Goal: Task Accomplishment & Management: Manage account settings

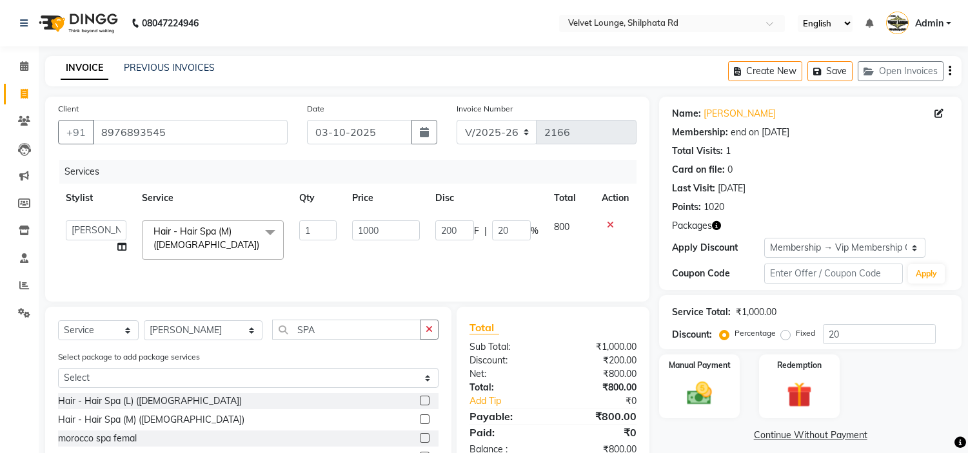
select select "122"
select select "31385"
select select "service"
select select "31385"
select select "2: Object"
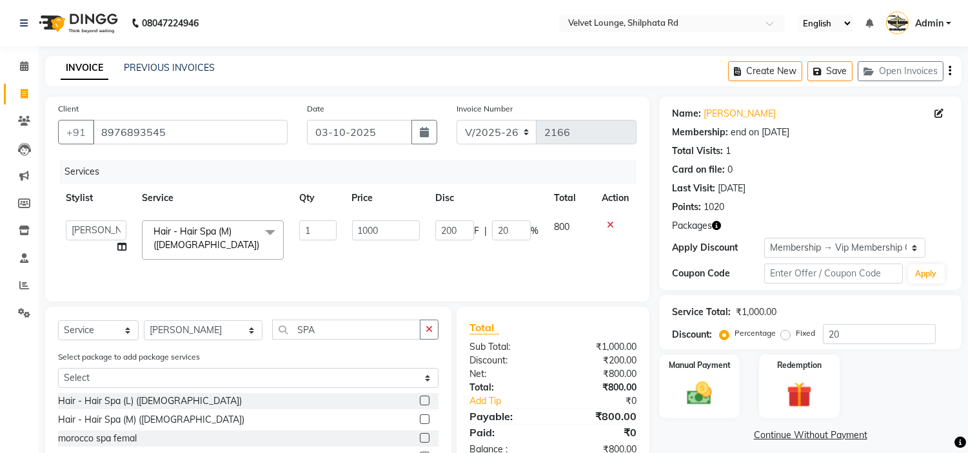
click at [406, 264] on td "1000" at bounding box center [385, 240] width 83 height 55
click at [705, 382] on img at bounding box center [699, 394] width 43 height 30
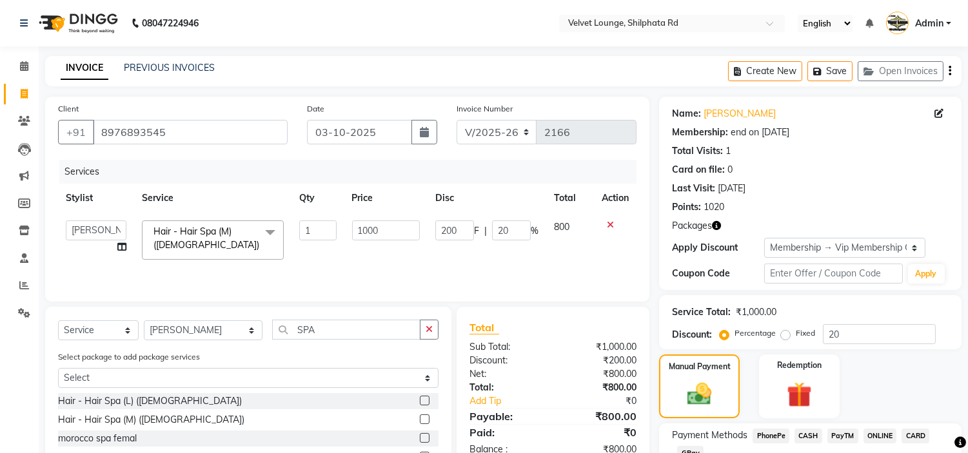
scroll to position [106, 0]
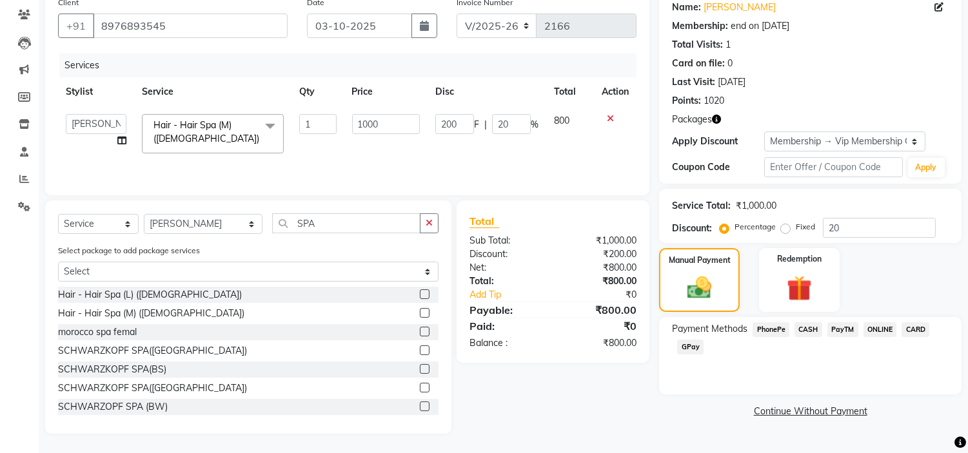
click at [849, 325] on span "PayTM" at bounding box center [842, 329] width 31 height 15
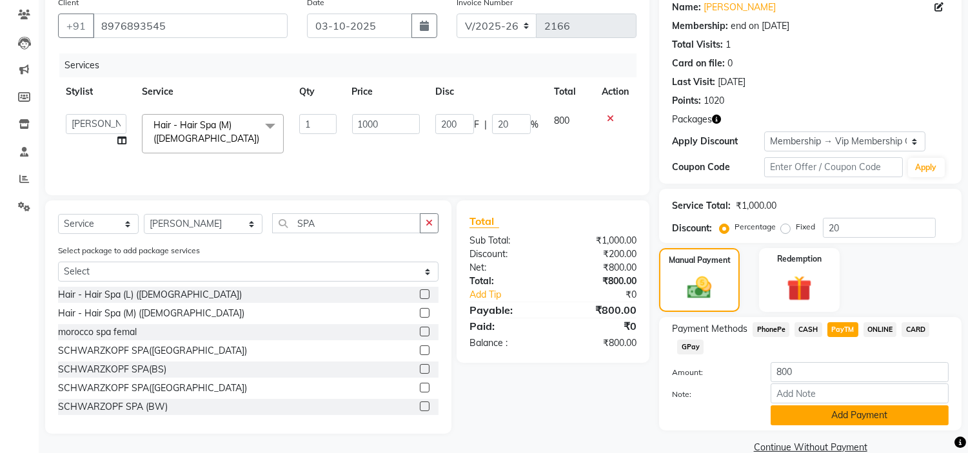
click at [849, 410] on button "Add Payment" at bounding box center [860, 416] width 178 height 20
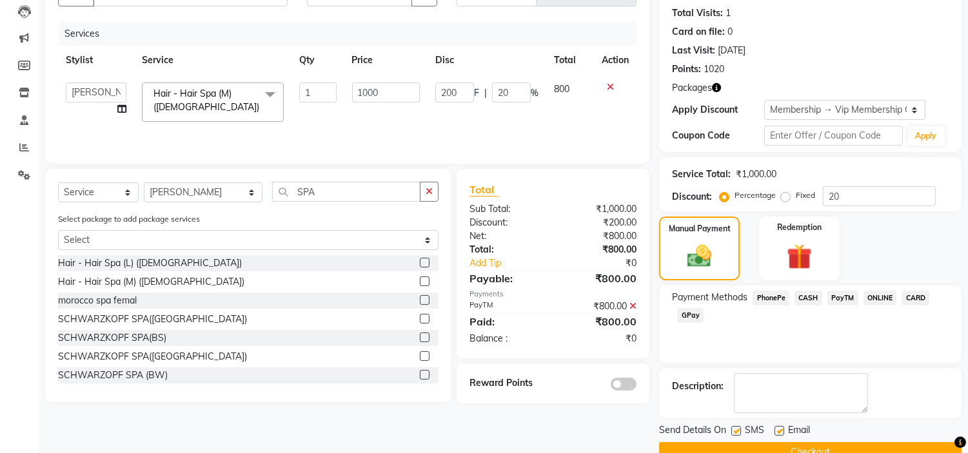
scroll to position [165, 0]
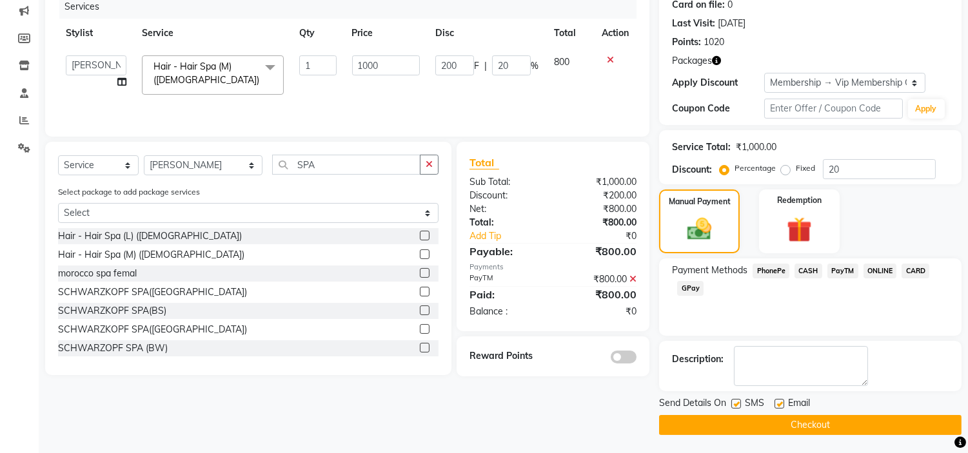
click at [899, 423] on button "Checkout" at bounding box center [810, 425] width 302 height 20
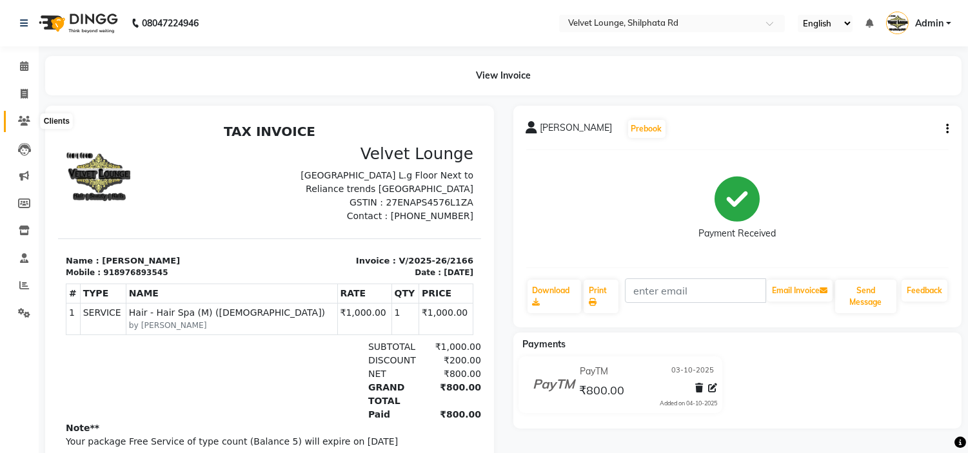
click at [20, 120] on icon at bounding box center [24, 121] width 12 height 10
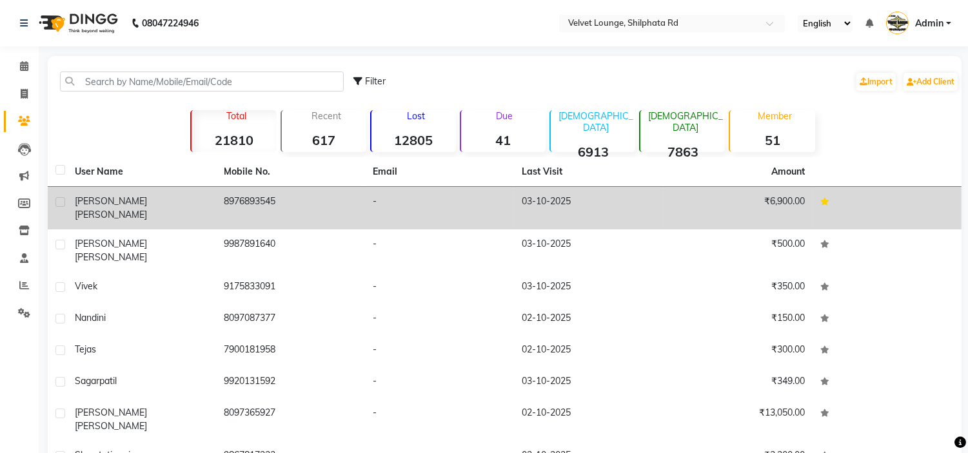
click at [208, 208] on div "[PERSON_NAME]" at bounding box center [142, 208] width 134 height 27
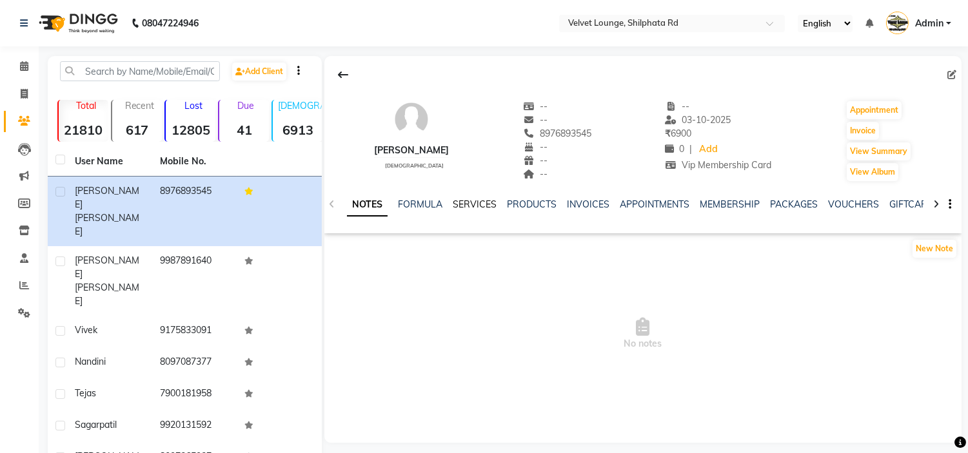
click at [462, 204] on link "SERVICES" at bounding box center [475, 205] width 44 height 12
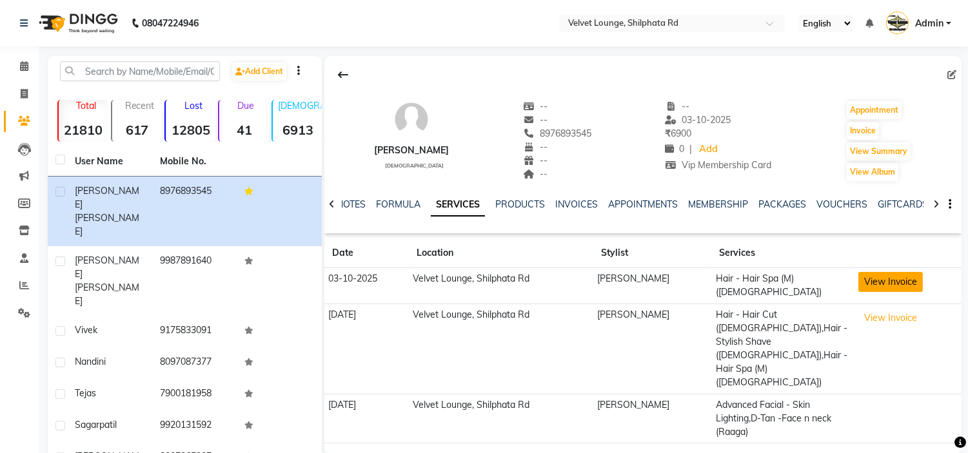
click at [884, 278] on button "View Invoice" at bounding box center [890, 282] width 64 height 20
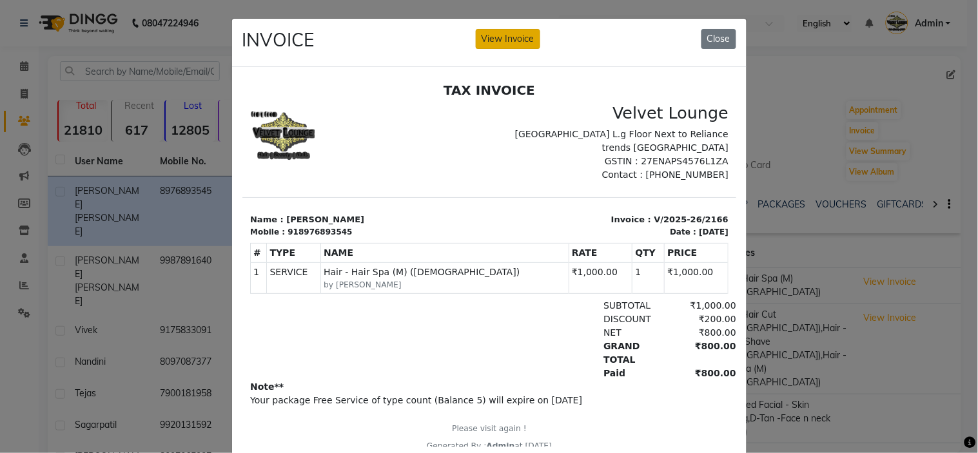
click at [511, 42] on button "View Invoice" at bounding box center [508, 39] width 64 height 20
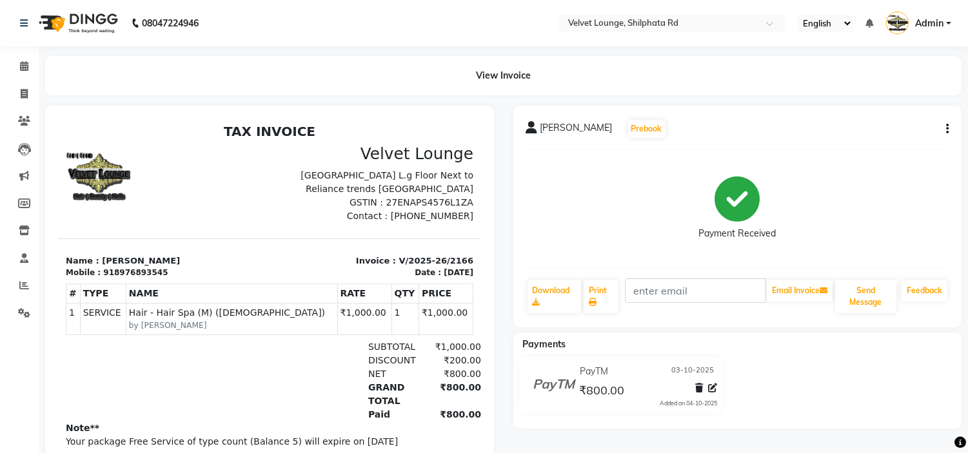
click at [944, 128] on button "button" at bounding box center [945, 130] width 8 height 14
click at [882, 144] on div "Edit Invoice" at bounding box center [883, 145] width 88 height 16
select select "service"
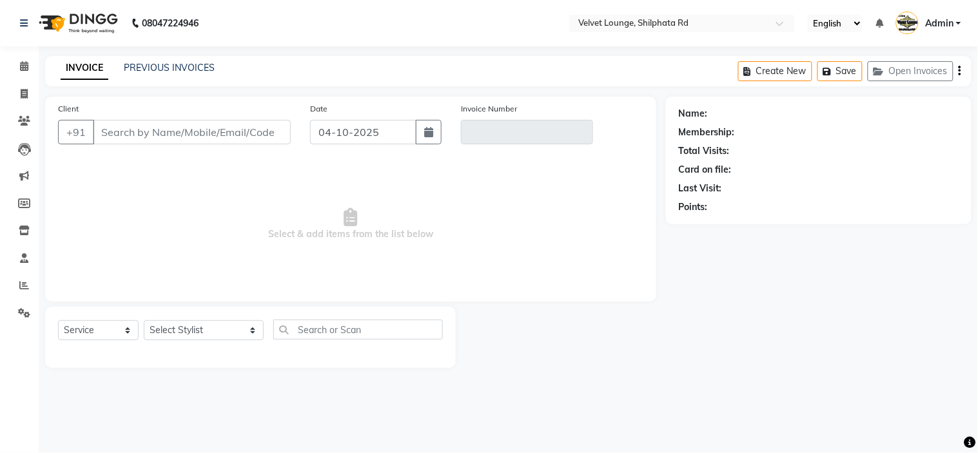
type input "8976893545"
type input "V/2025-26/2166"
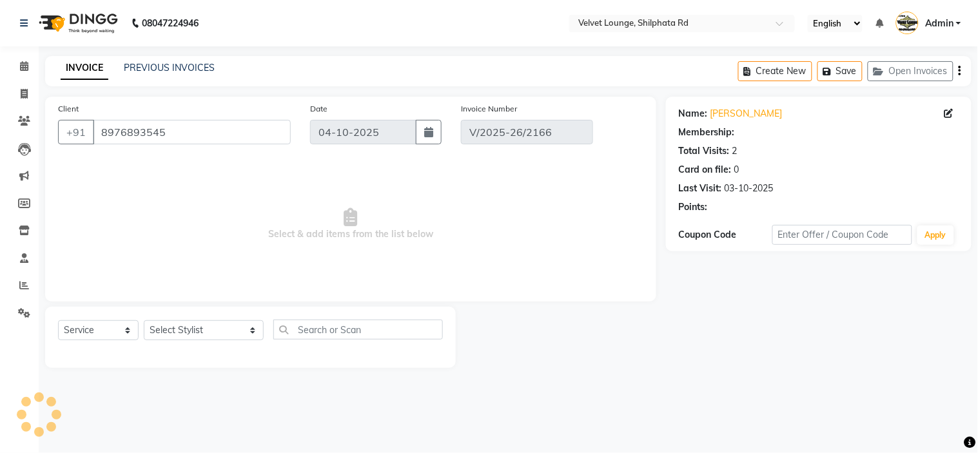
select select "2: Object"
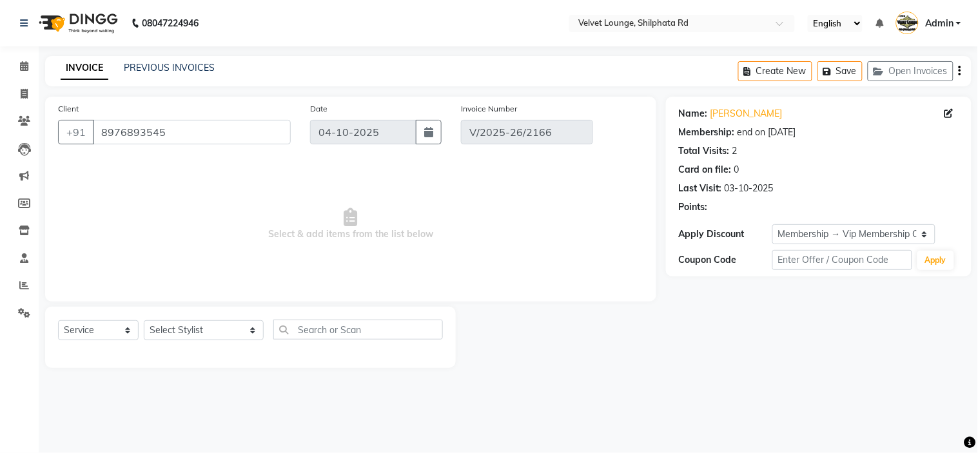
type input "03-10-2025"
select select "select"
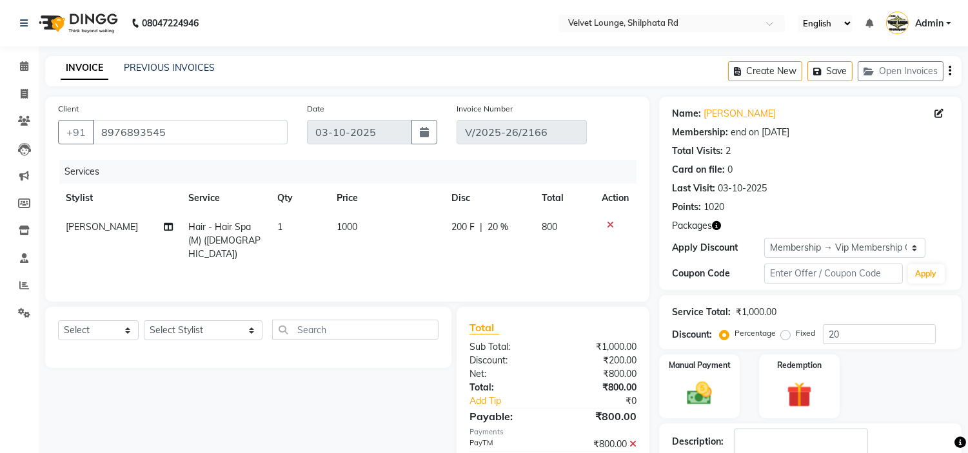
click at [463, 230] on span "200 F" at bounding box center [462, 228] width 23 height 14
select select "31385"
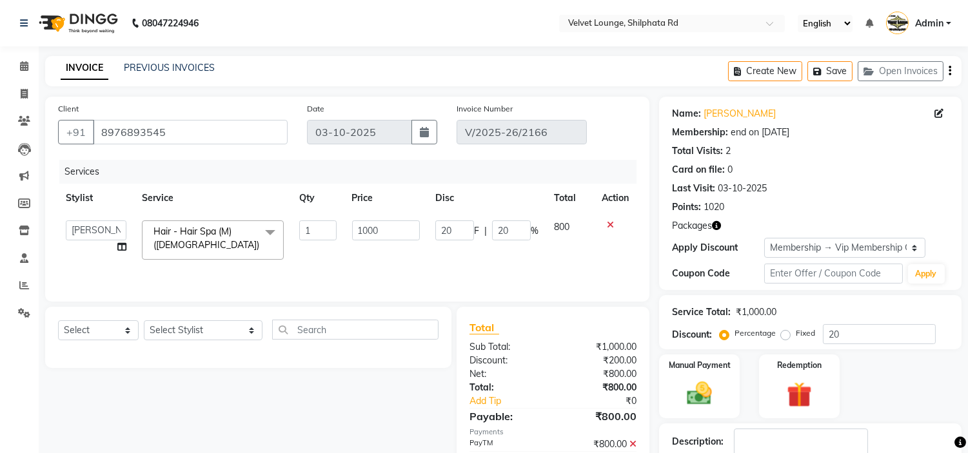
type input "2"
click at [471, 255] on td "F | 20 %" at bounding box center [487, 240] width 119 height 55
select select "31385"
click at [195, 336] on select "Select Stylist [PERSON_NAME] [PERSON_NAME] [PERSON_NAME] [PERSON_NAME] [PERSON_…" at bounding box center [203, 331] width 119 height 20
select select "31385"
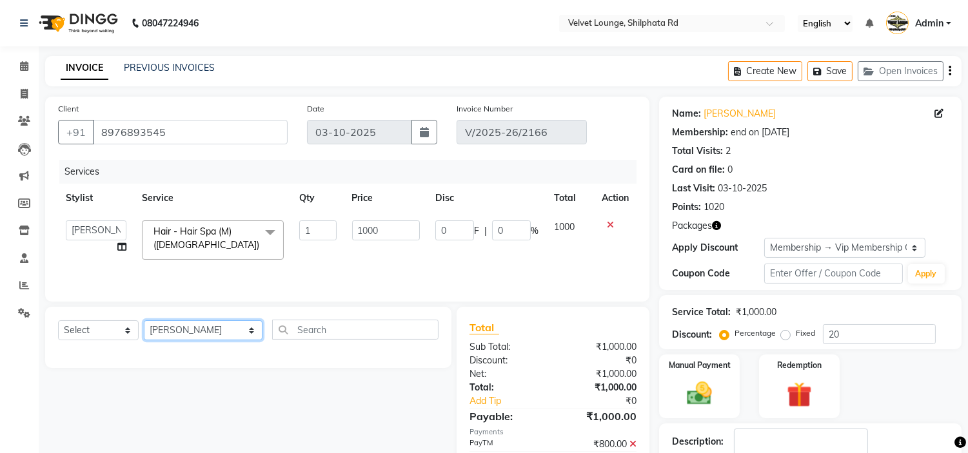
click at [144, 321] on select "Select Stylist [PERSON_NAME] [PERSON_NAME] [PERSON_NAME] [PERSON_NAME] [PERSON_…" at bounding box center [203, 331] width 119 height 20
click at [99, 334] on select "Select Service Product Membership Package Voucher Prepaid Gift Card" at bounding box center [98, 331] width 81 height 20
select select "service"
click at [58, 321] on select "Select Service Product Membership Package Voucher Prepaid Gift Card" at bounding box center [98, 331] width 81 height 20
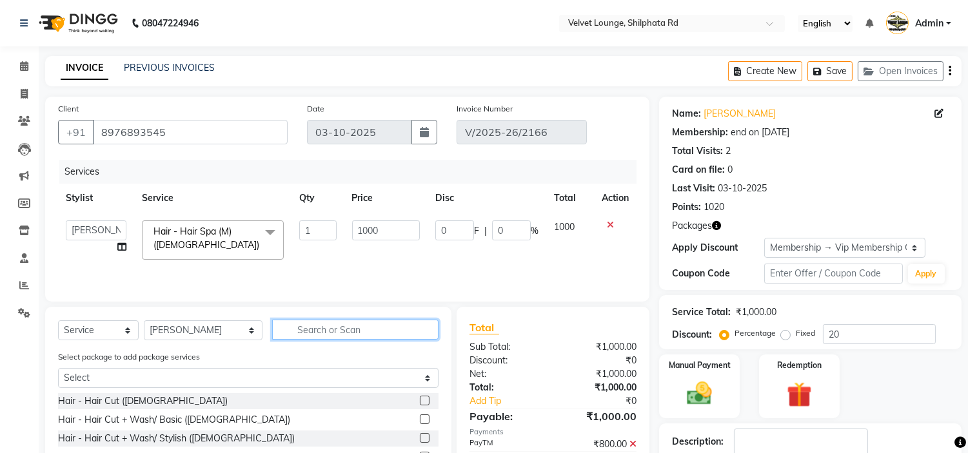
click at [297, 335] on input "text" at bounding box center [355, 330] width 166 height 20
type input "SHAVE"
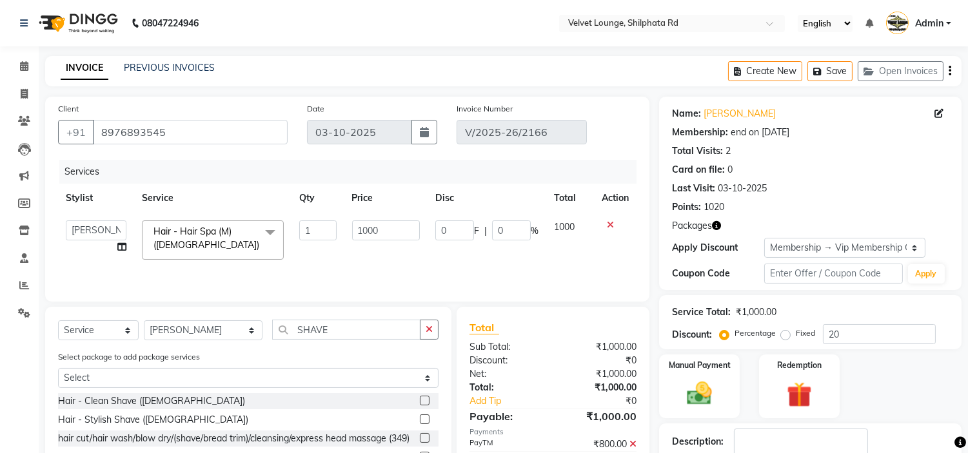
click at [420, 422] on label at bounding box center [425, 420] width 10 height 10
click at [420, 422] on input "checkbox" at bounding box center [424, 420] width 8 height 8
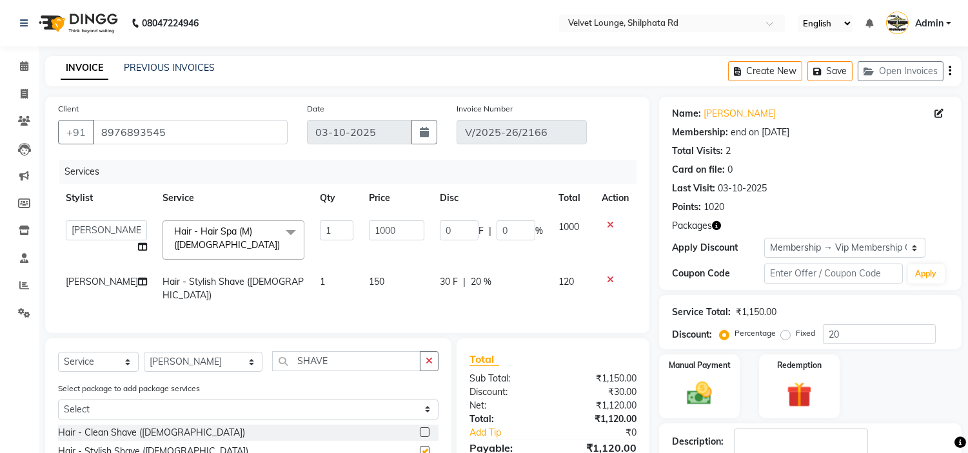
checkbox input "false"
click at [479, 284] on span "20 %" at bounding box center [481, 282] width 21 height 14
select select "31385"
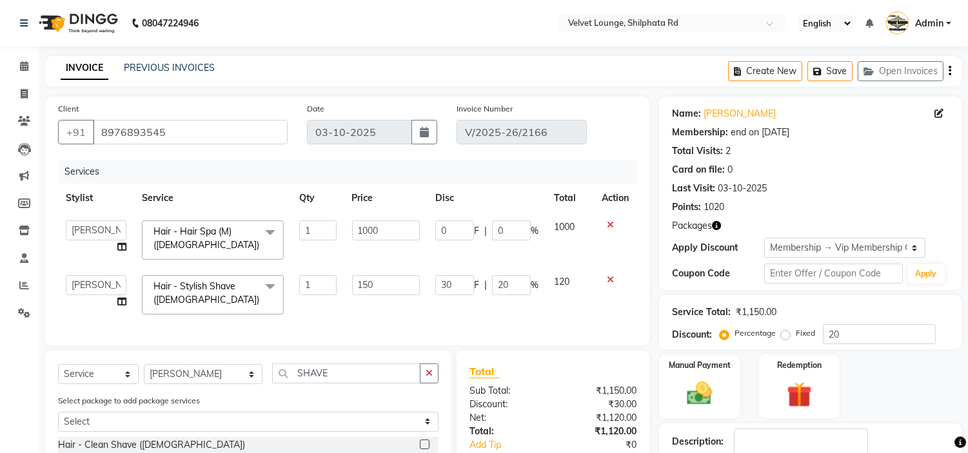
click at [479, 284] on span "F" at bounding box center [476, 286] width 5 height 14
click at [506, 284] on input "20" at bounding box center [511, 285] width 39 height 20
type input "2"
type input "100"
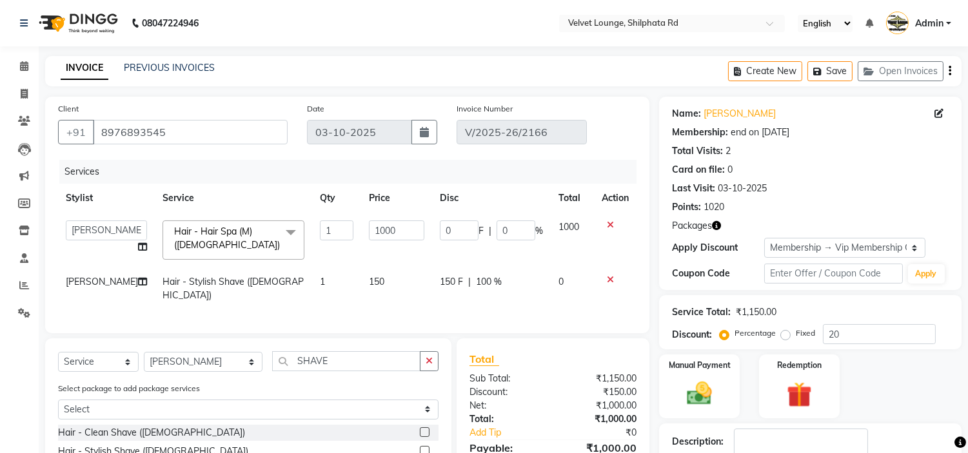
click at [542, 311] on div "Services Stylist Service Qty Price Disc Total Action [PERSON_NAME] [PERSON_NAME…" at bounding box center [347, 240] width 579 height 161
click at [714, 401] on img at bounding box center [699, 394] width 43 height 30
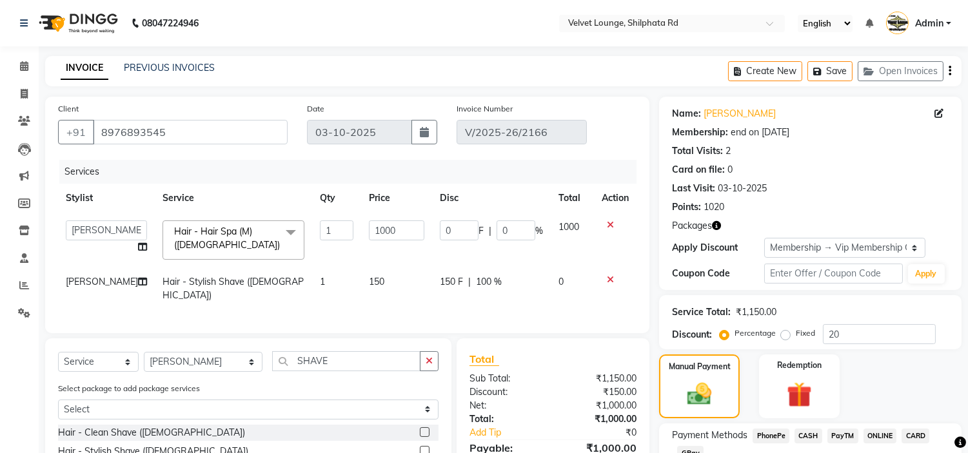
scroll to position [117, 0]
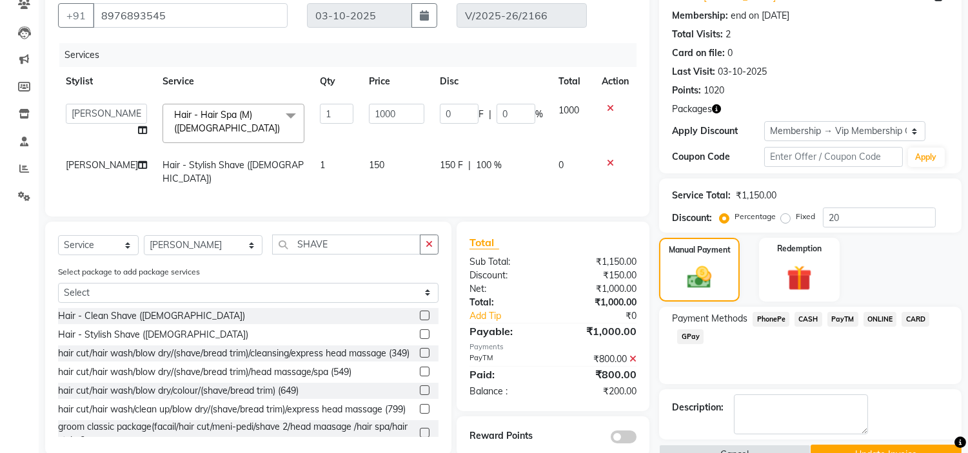
click at [633, 355] on icon at bounding box center [632, 359] width 7 height 9
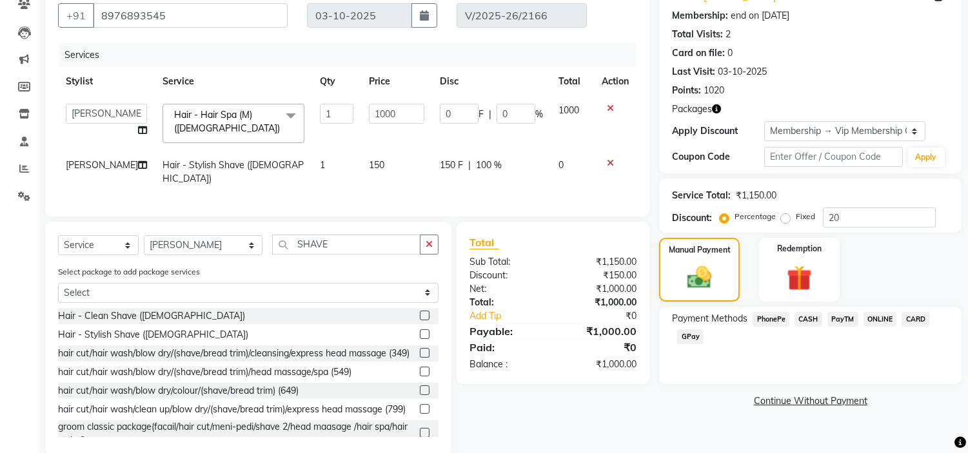
click at [809, 322] on span "CASH" at bounding box center [809, 319] width 28 height 15
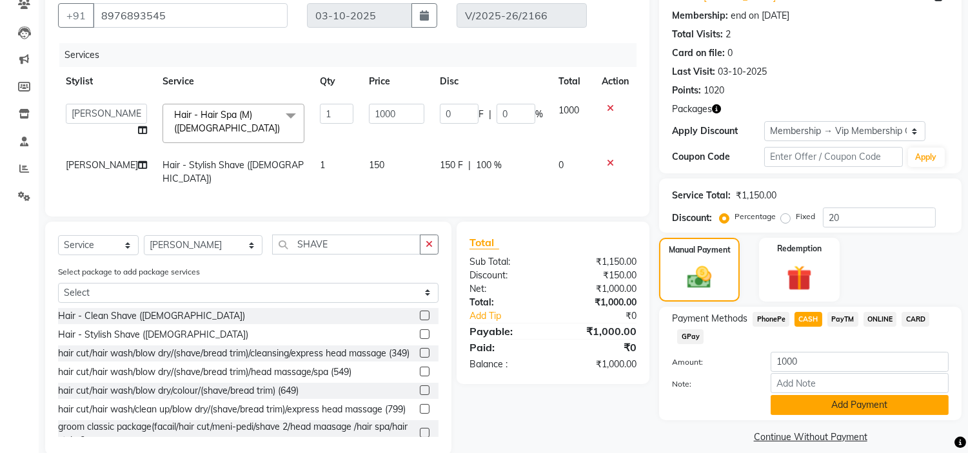
click at [853, 399] on button "Add Payment" at bounding box center [860, 405] width 178 height 20
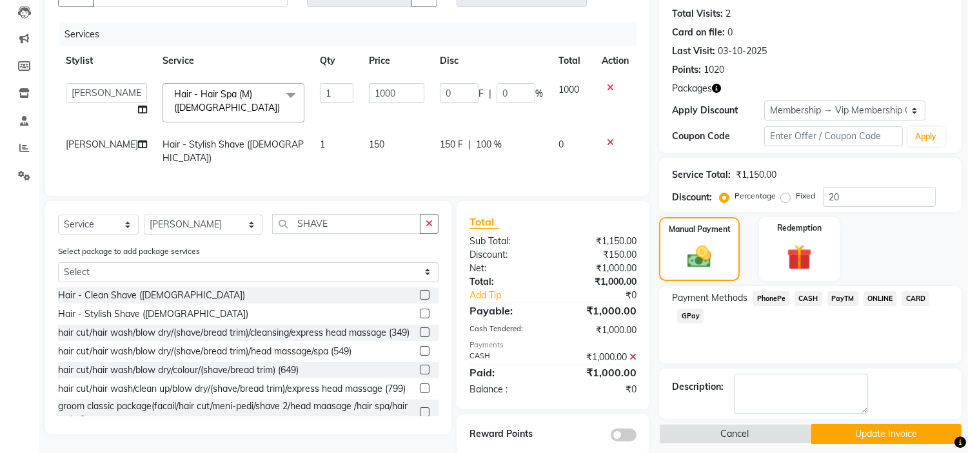
scroll to position [155, 0]
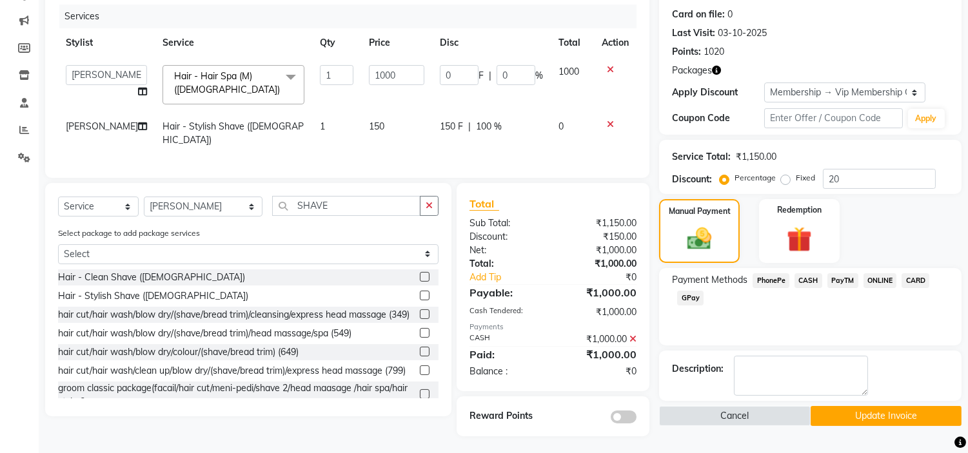
click at [905, 418] on button "Update Invoice" at bounding box center [886, 416] width 151 height 20
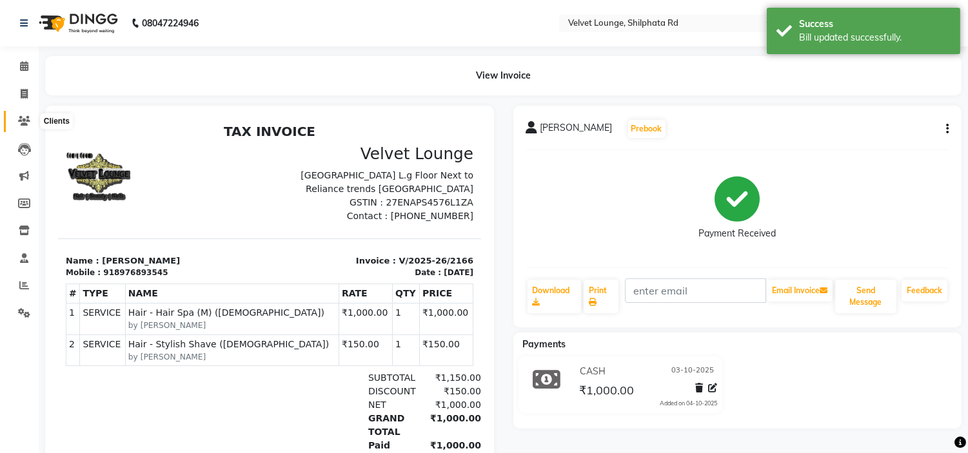
click at [22, 119] on icon at bounding box center [24, 121] width 12 height 10
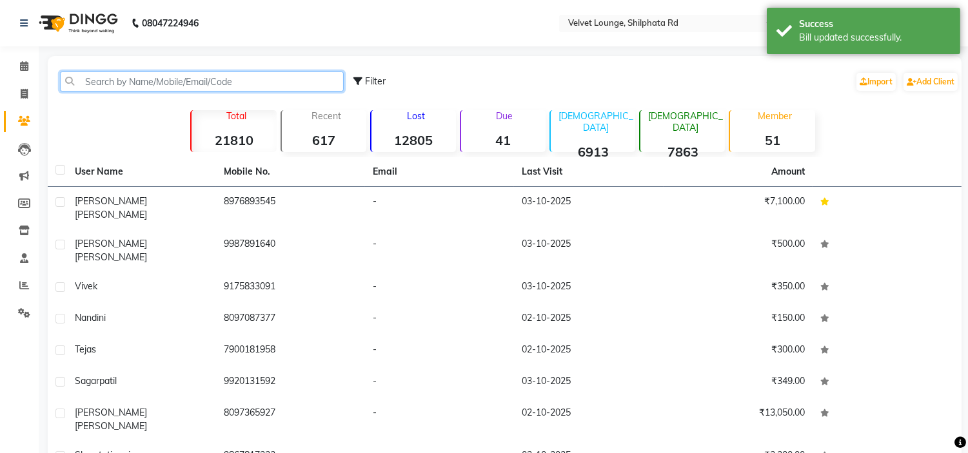
click at [151, 75] on input "text" at bounding box center [202, 82] width 284 height 20
